Goal: Information Seeking & Learning: Check status

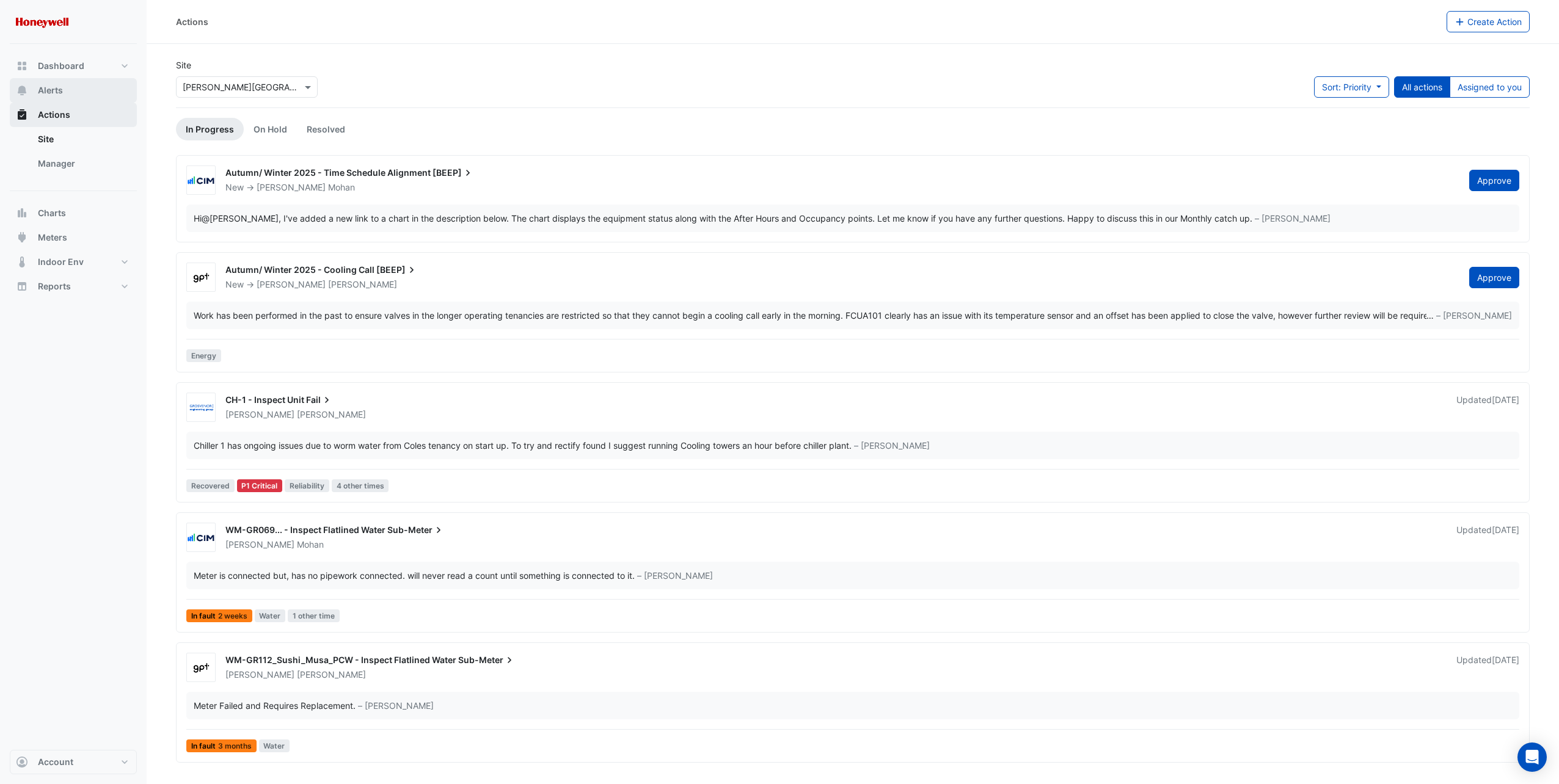
click at [67, 89] on button "Alerts" at bounding box center [73, 91] width 127 height 24
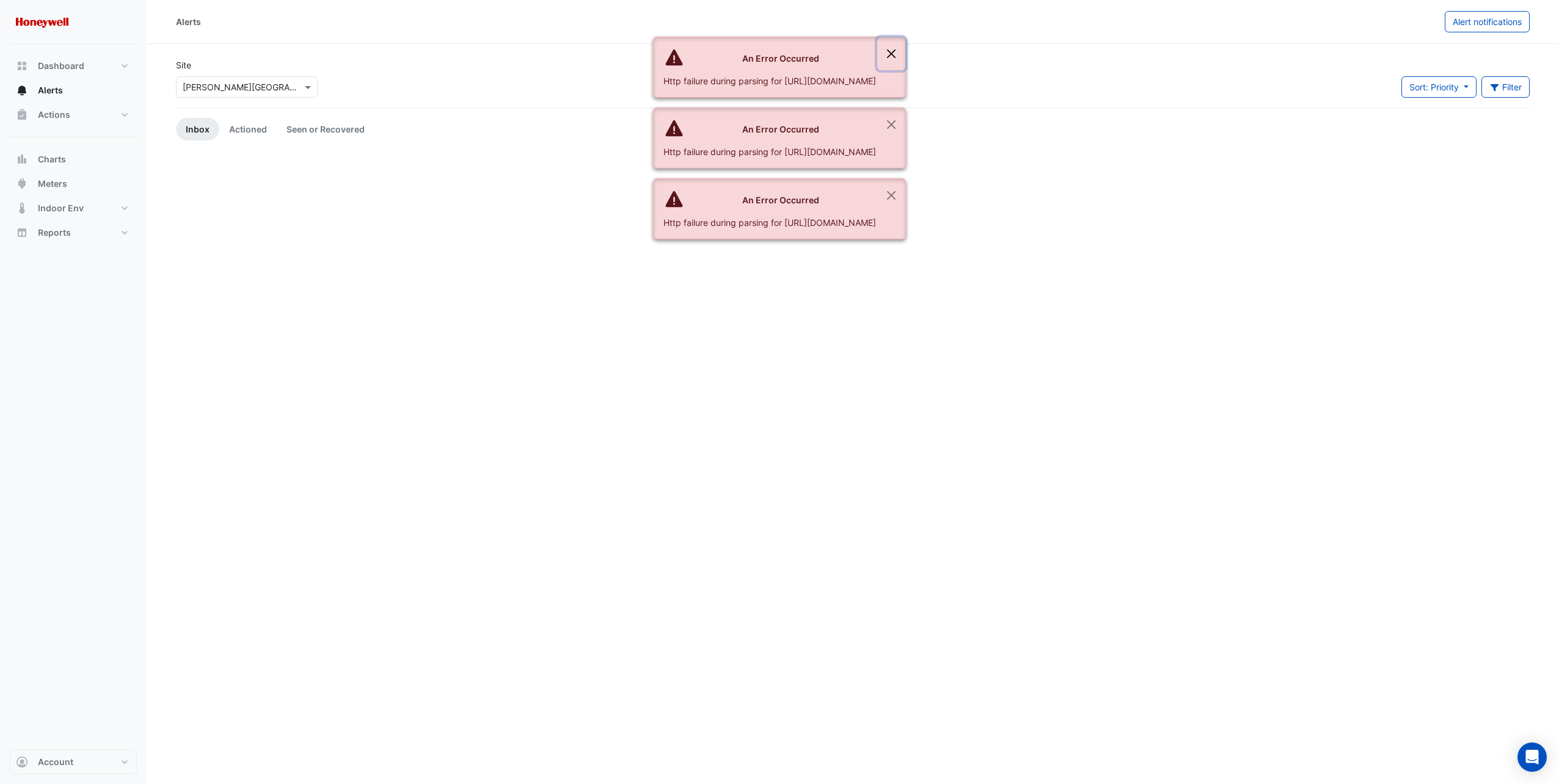
click at [905, 53] on button "Close" at bounding box center [892, 53] width 28 height 33
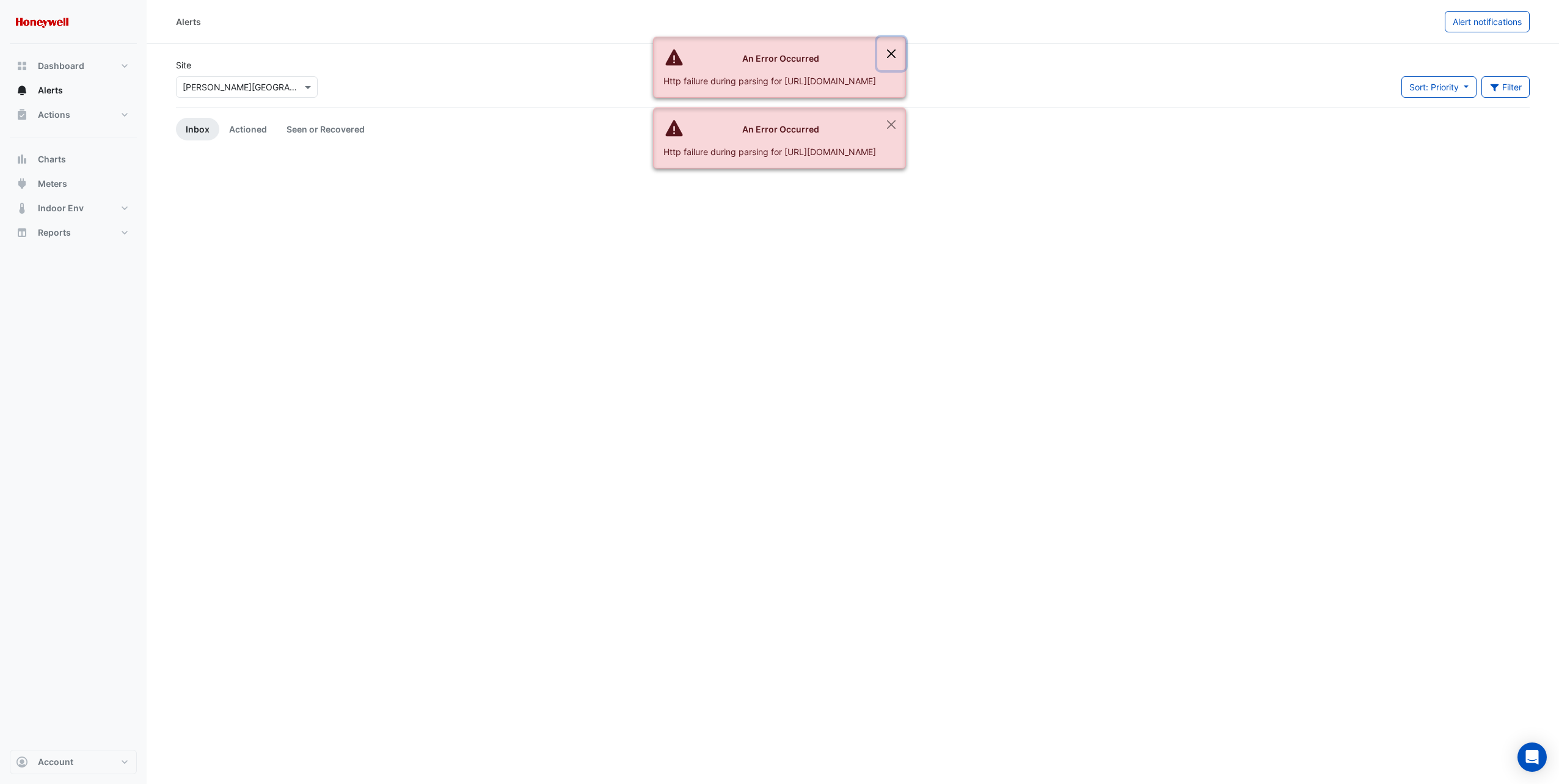
click at [905, 53] on button "Close" at bounding box center [892, 53] width 28 height 33
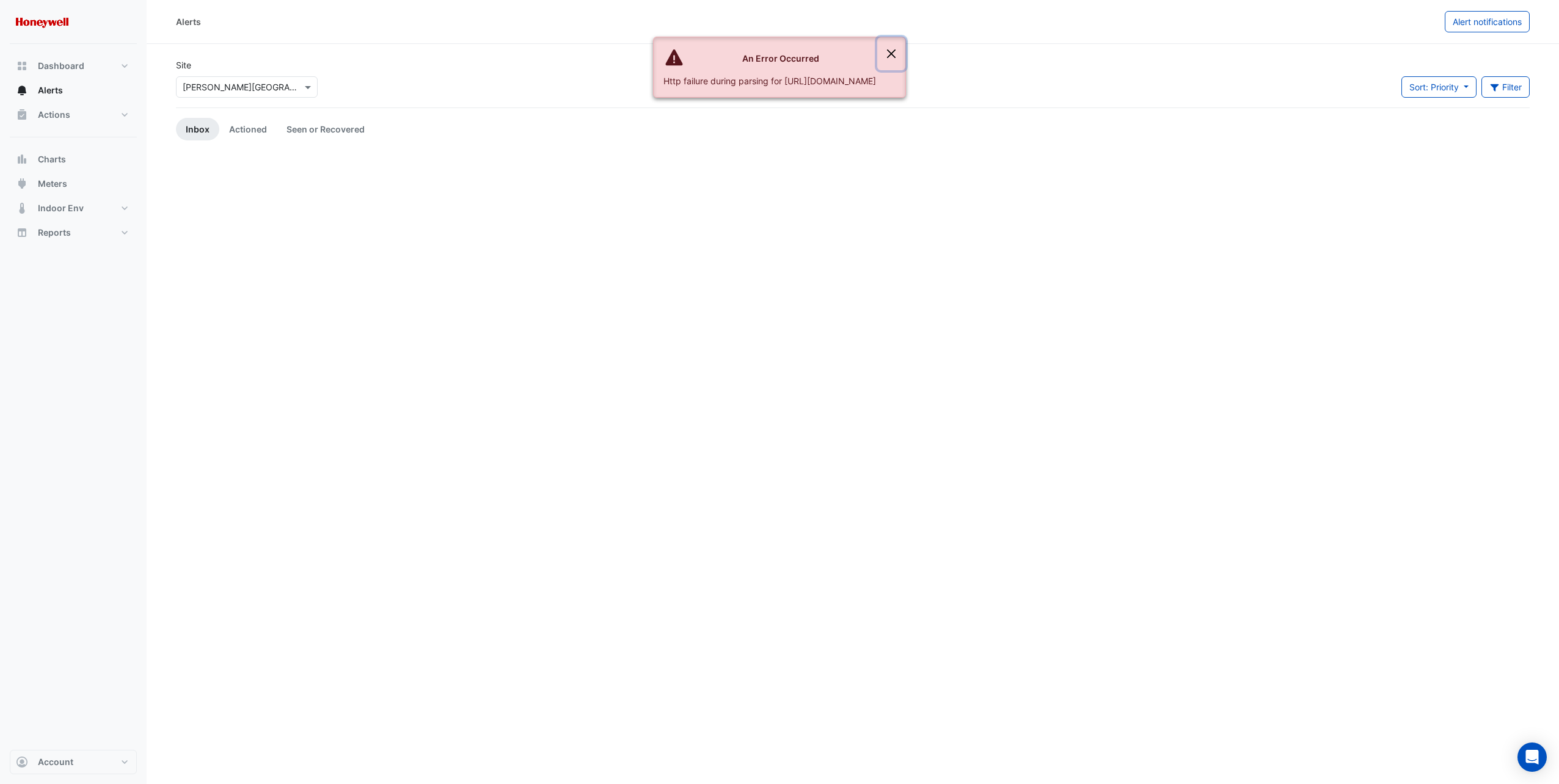
click at [905, 55] on button "Close" at bounding box center [892, 53] width 28 height 33
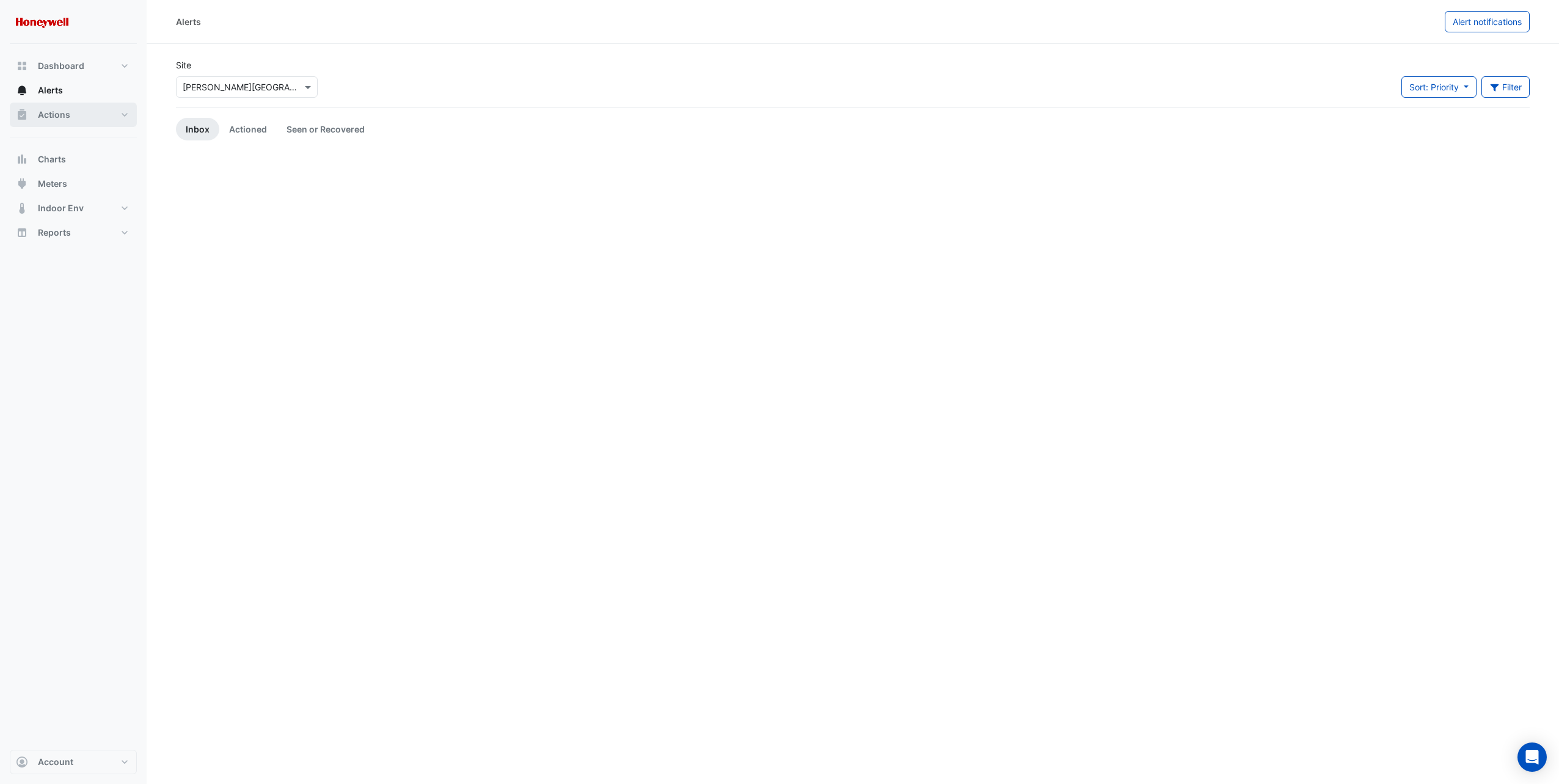
click at [86, 116] on button "Actions" at bounding box center [73, 115] width 127 height 24
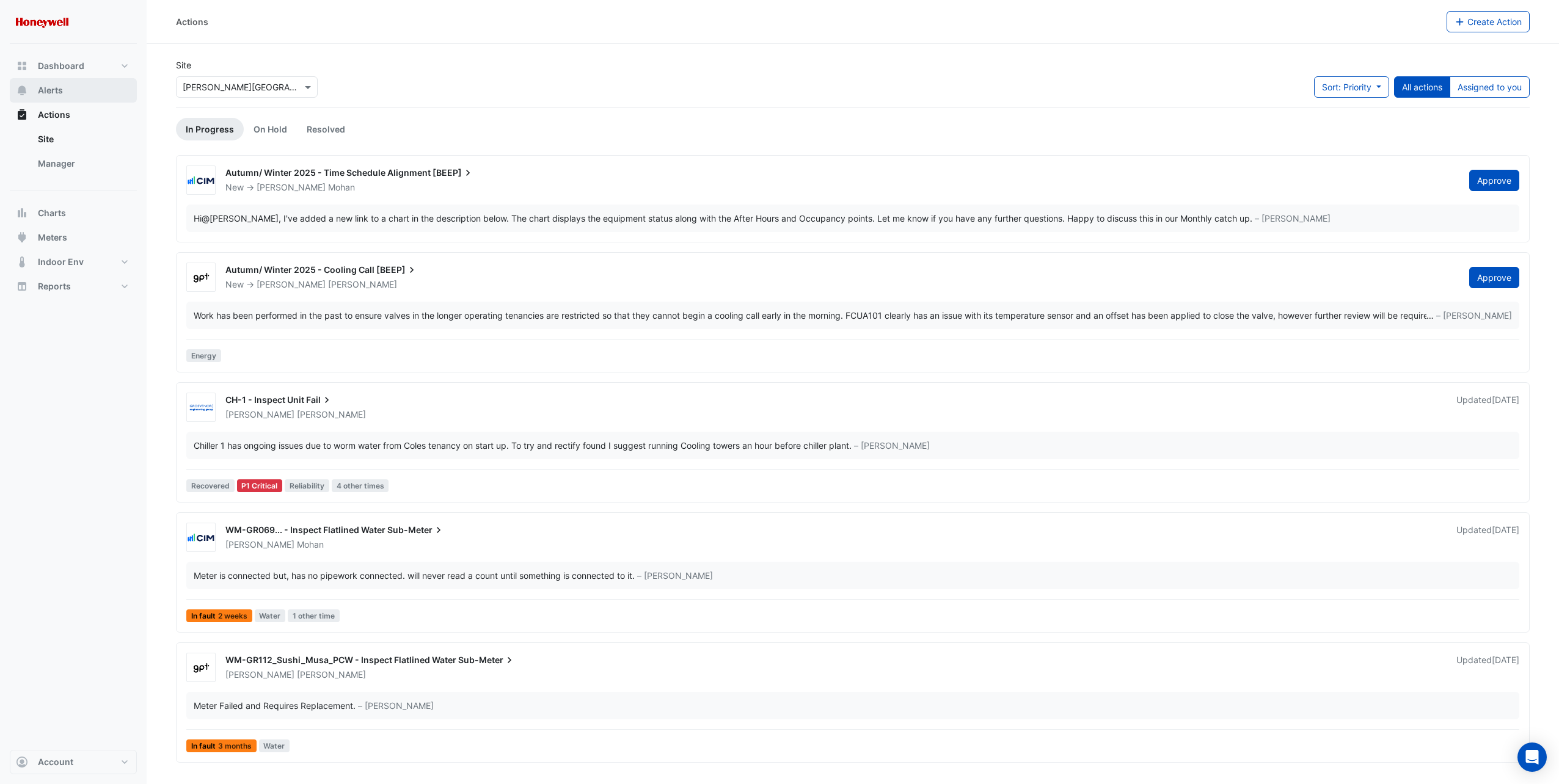
click at [45, 92] on span "Alerts" at bounding box center [50, 90] width 25 height 12
